Goal: Find specific page/section: Find specific page/section

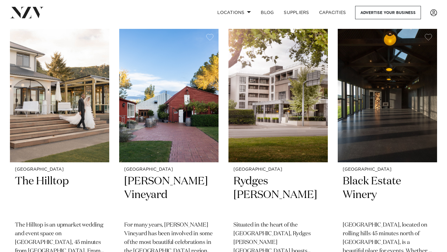
scroll to position [249, 0]
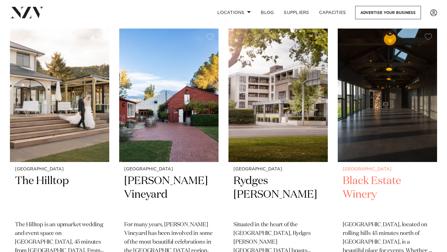
click at [366, 182] on h2 "Black Estate Winery" at bounding box center [387, 195] width 89 height 42
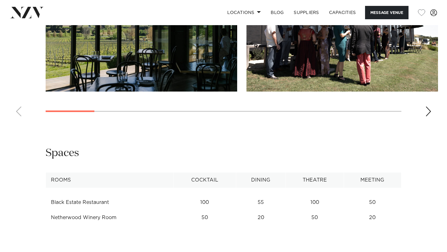
scroll to position [643, 0]
click at [427, 116] on swiper-container at bounding box center [223, 36] width 447 height 170
click at [427, 114] on div "Next slide" at bounding box center [428, 111] width 6 height 10
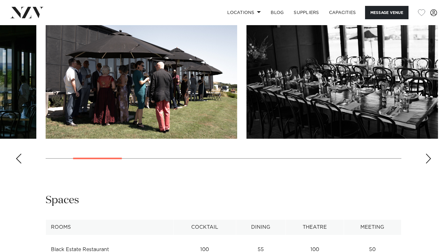
scroll to position [536, 0]
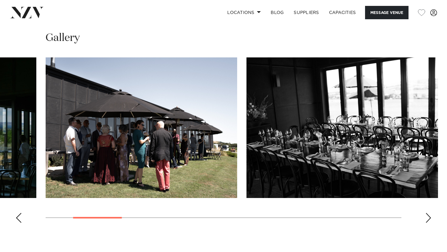
click at [428, 214] on div "Next slide" at bounding box center [428, 218] width 6 height 10
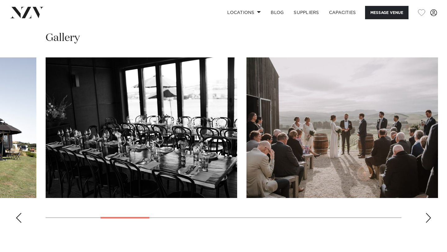
click at [429, 214] on div "Next slide" at bounding box center [428, 218] width 6 height 10
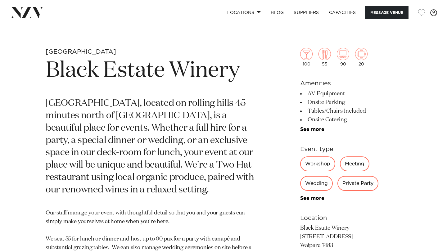
scroll to position [213, 0]
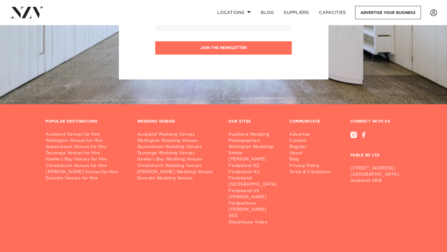
scroll to position [2825, 0]
